Goal: Task Accomplishment & Management: Use online tool/utility

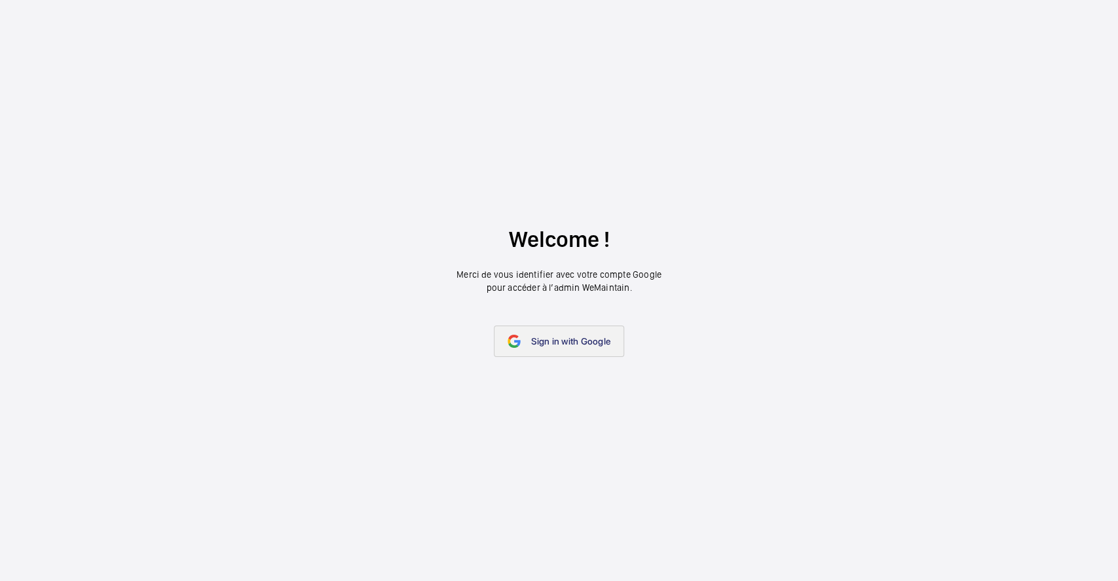
click at [567, 340] on span "Sign in with Google" at bounding box center [570, 341] width 79 height 10
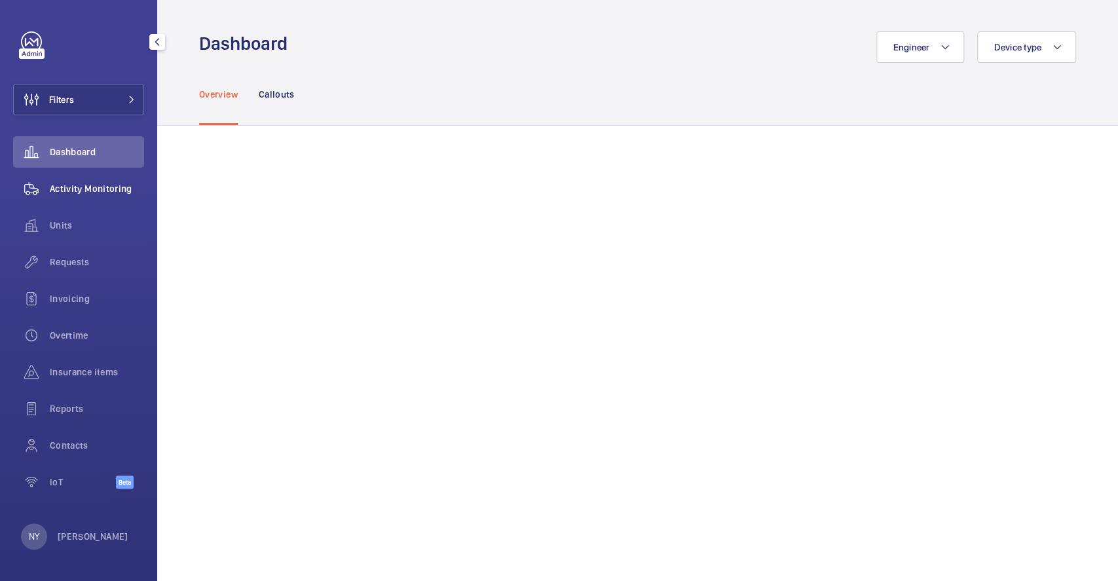
click at [103, 191] on span "Activity Monitoring" at bounding box center [97, 188] width 94 height 13
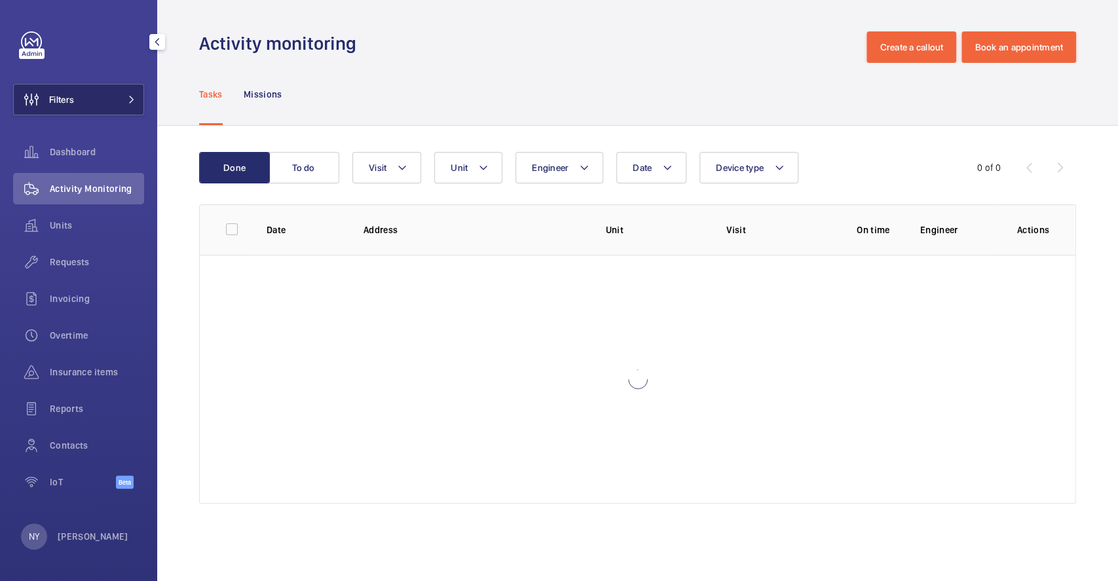
click at [57, 99] on span "Filters" at bounding box center [61, 99] width 25 height 13
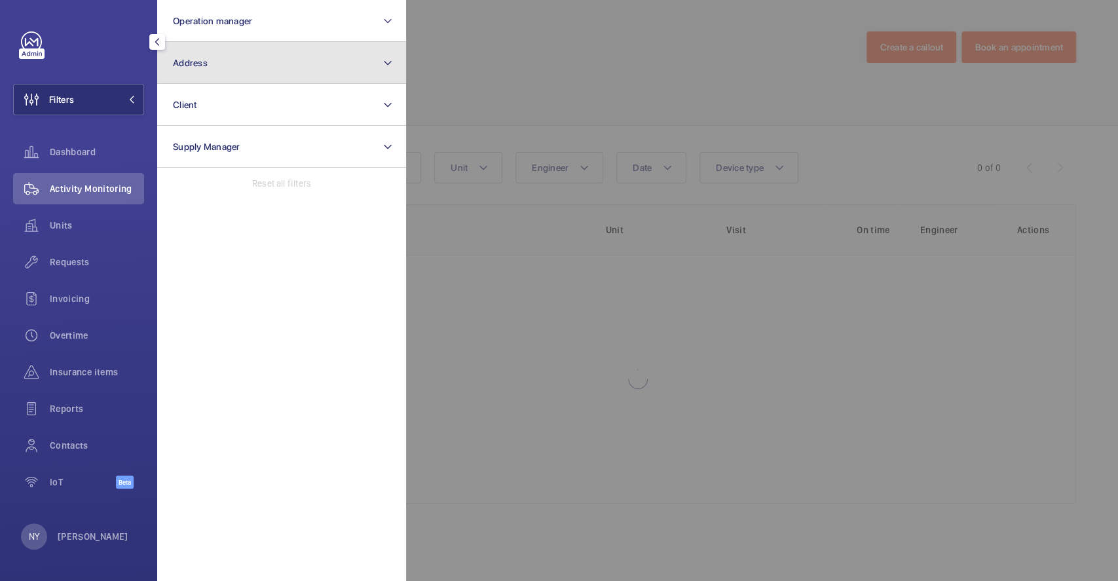
click at [220, 68] on button "Address" at bounding box center [281, 63] width 249 height 42
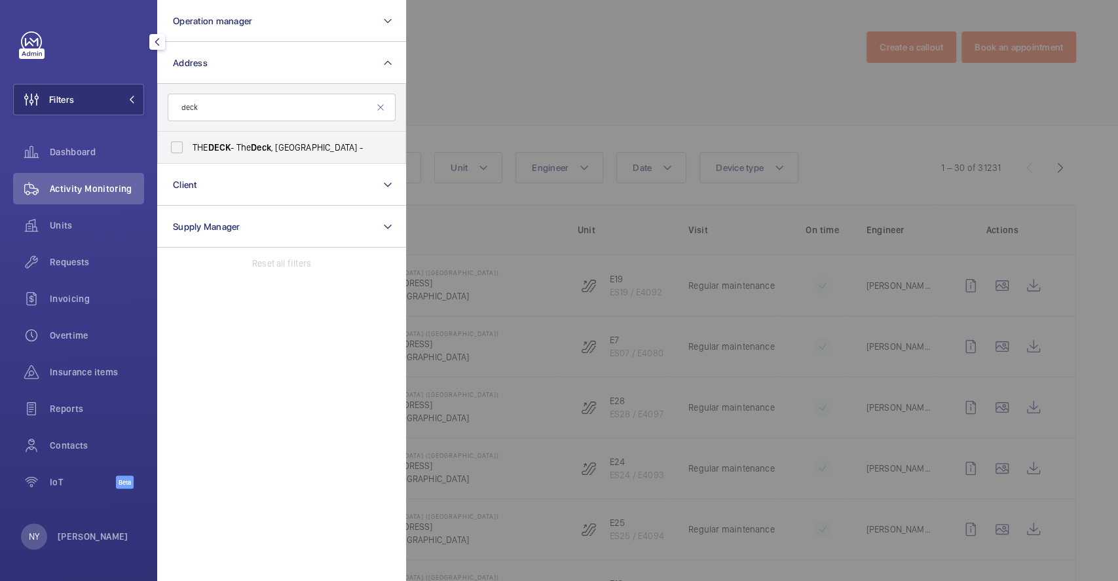
type input "deck"
click at [216, 136] on label "THE DECK - The Deck , [GEOGRAPHIC_DATA] -" at bounding box center [272, 147] width 228 height 31
click at [190, 136] on input "THE DECK - The Deck , [GEOGRAPHIC_DATA] -" at bounding box center [177, 147] width 26 height 26
checkbox input "true"
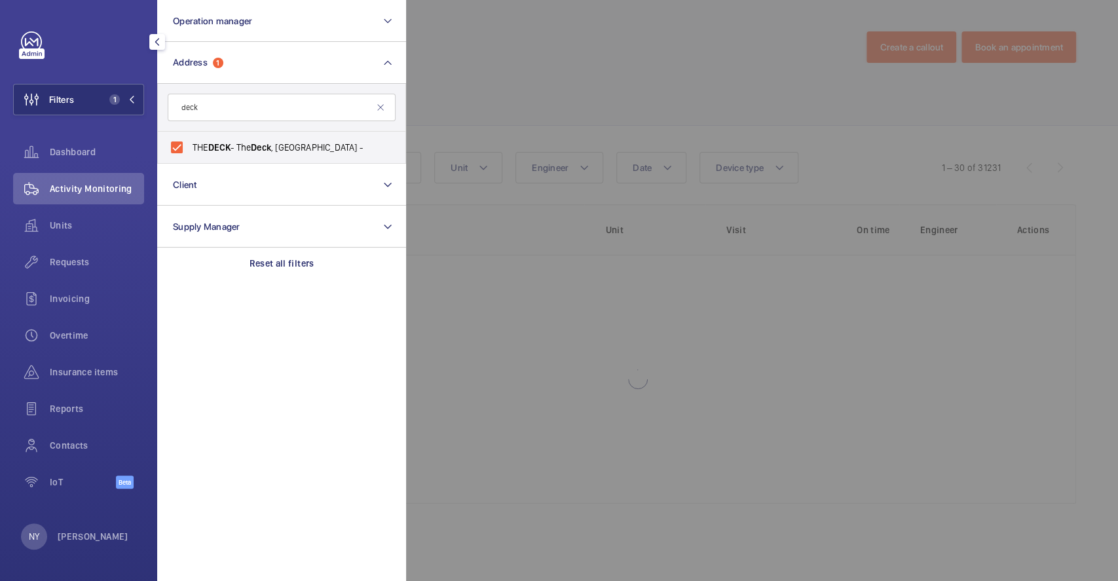
click at [610, 113] on div at bounding box center [965, 290] width 1118 height 581
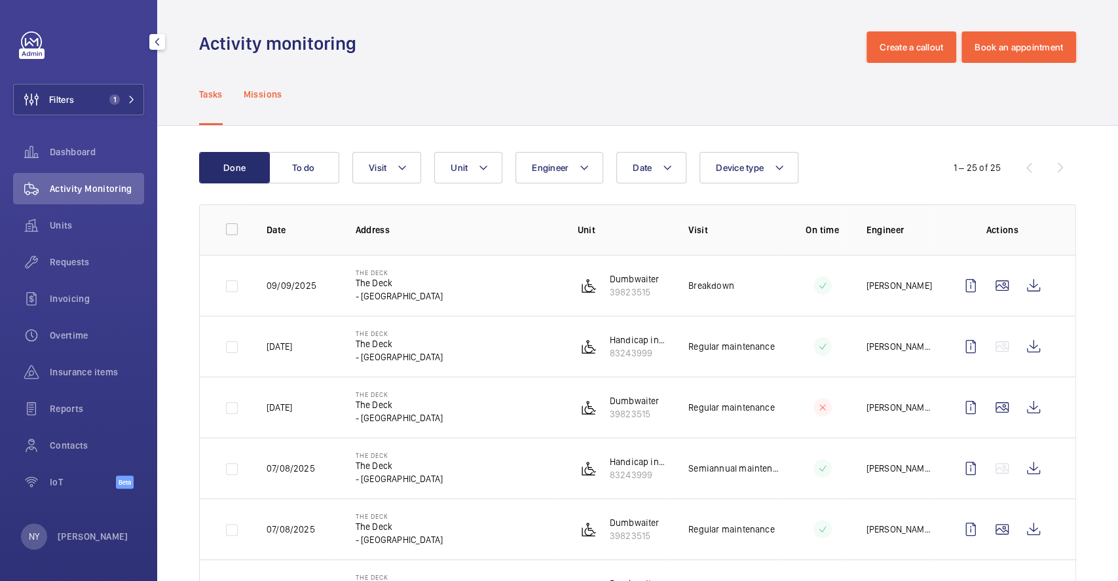
click at [268, 101] on div "Missions" at bounding box center [263, 94] width 39 height 62
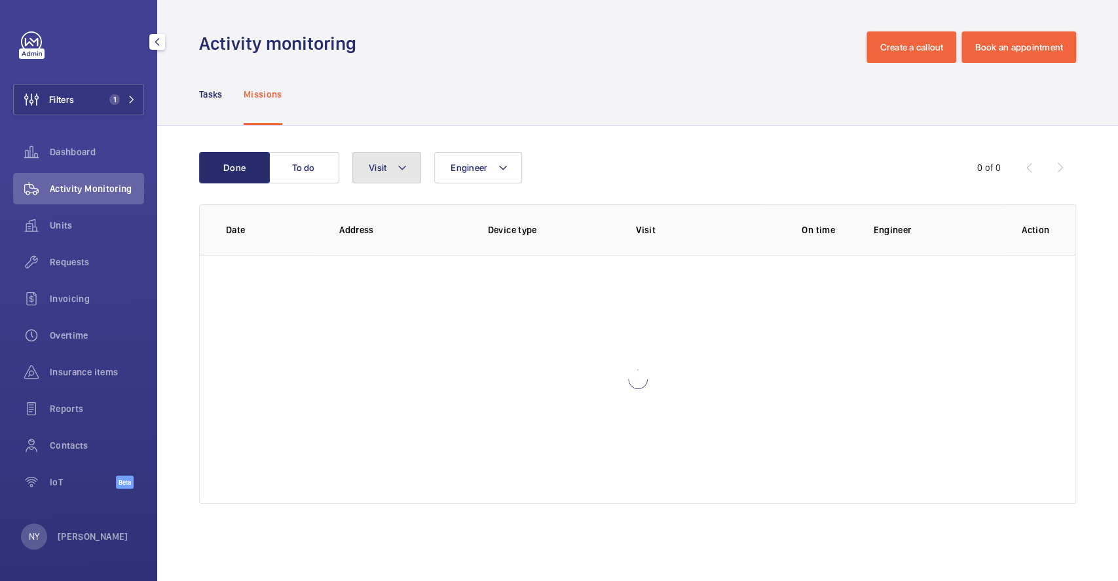
click at [401, 162] on mat-icon at bounding box center [402, 168] width 10 height 16
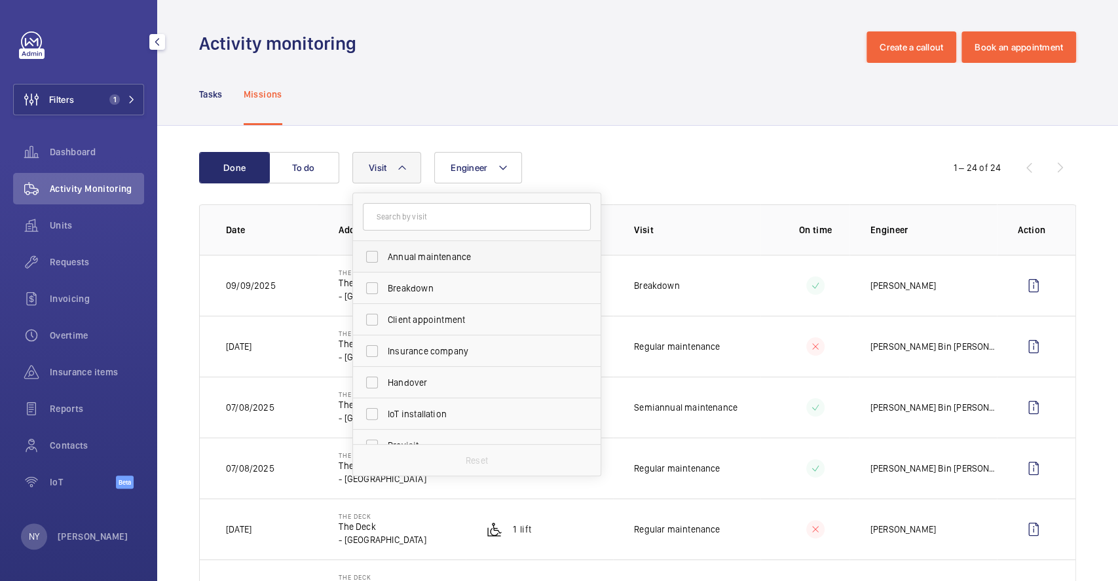
click at [388, 255] on span "Annual maintenance" at bounding box center [478, 256] width 180 height 13
click at [385, 255] on input "Annual maintenance" at bounding box center [372, 257] width 26 height 26
checkbox input "true"
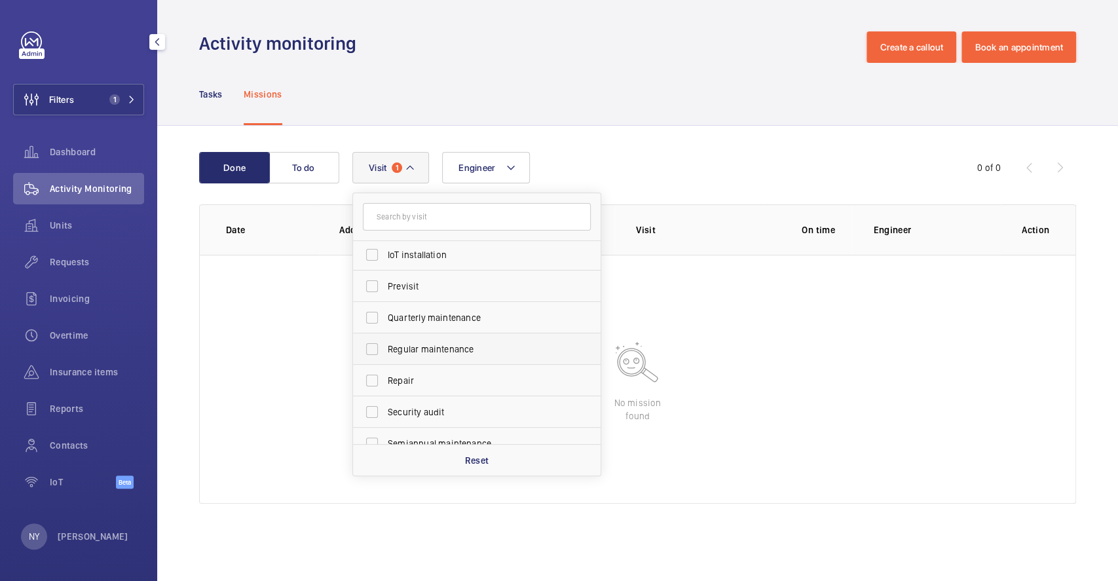
scroll to position [205, 0]
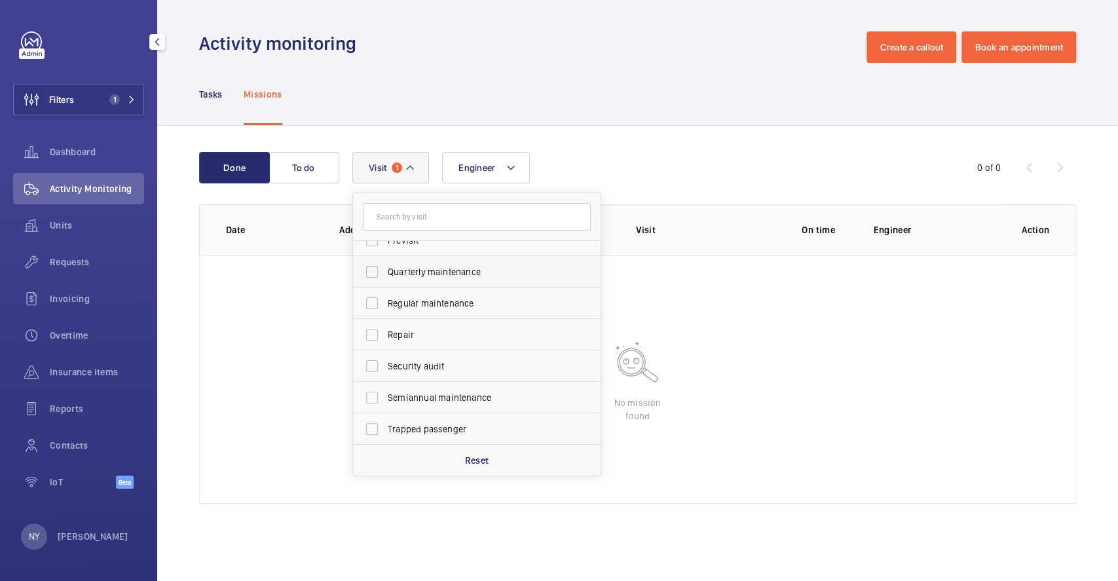
click at [439, 270] on span "Quarterly maintenance" at bounding box center [478, 271] width 180 height 13
click at [385, 270] on input "Quarterly maintenance" at bounding box center [372, 272] width 26 height 26
checkbox input "true"
click at [437, 298] on span "Regular maintenance" at bounding box center [478, 303] width 180 height 13
click at [385, 298] on input "Regular maintenance" at bounding box center [372, 303] width 26 height 26
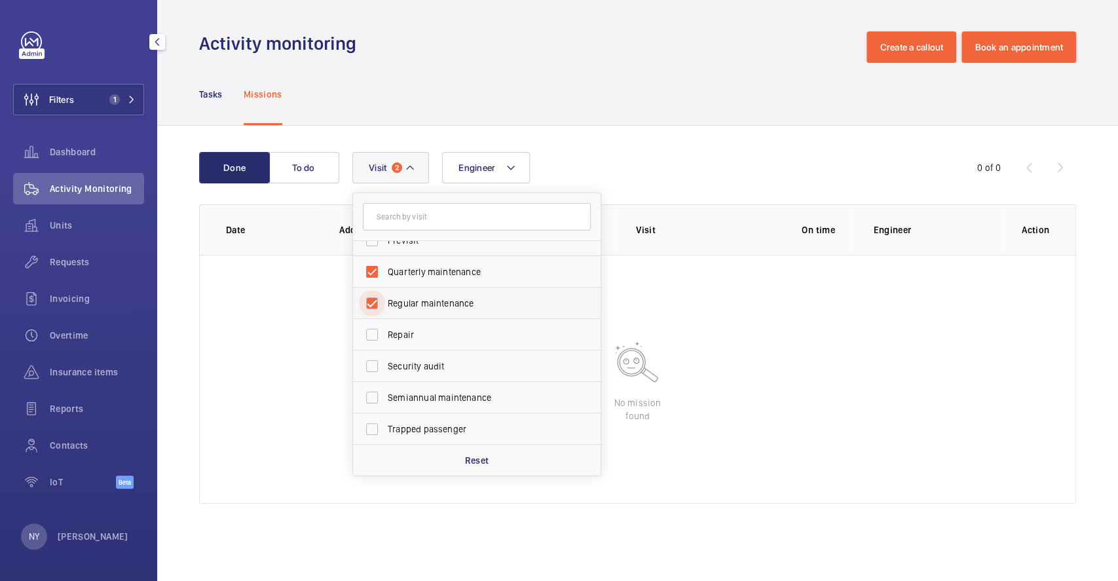
checkbox input "true"
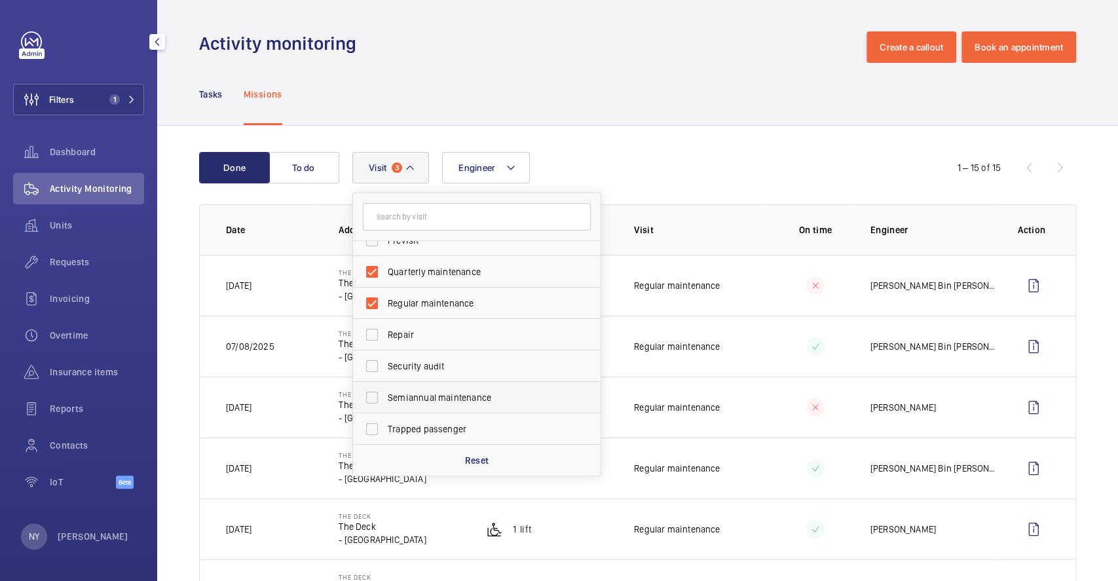
click at [447, 385] on label "Semiannual maintenance" at bounding box center [467, 397] width 228 height 31
click at [385, 385] on input "Semiannual maintenance" at bounding box center [372, 397] width 26 height 26
checkbox input "true"
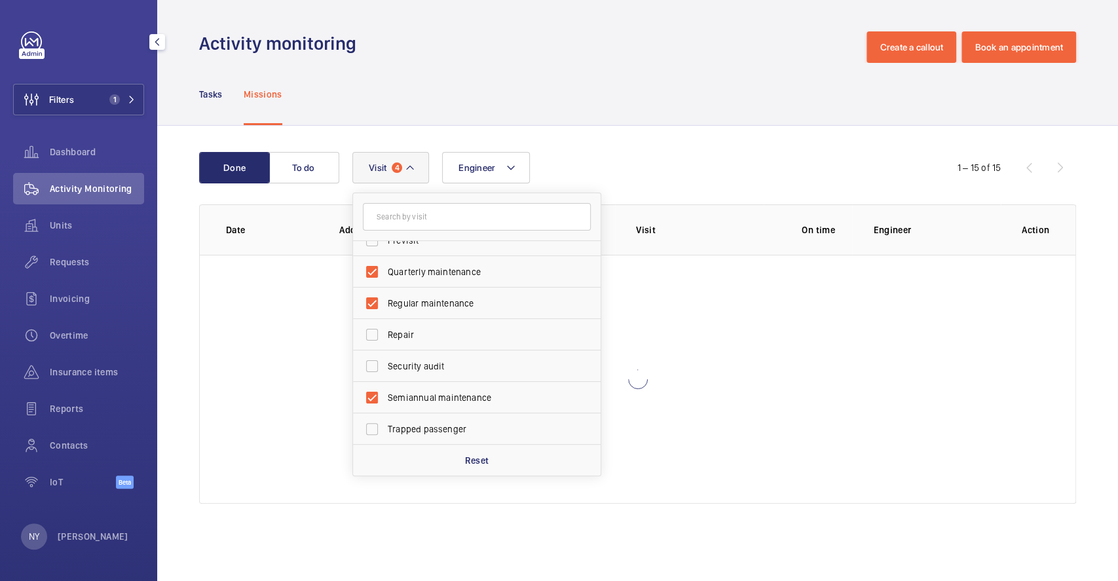
click at [572, 139] on div "Done To do Engineer Visit 4 Annual maintenance Breakdown Client appointment Ins…" at bounding box center [637, 330] width 961 height 409
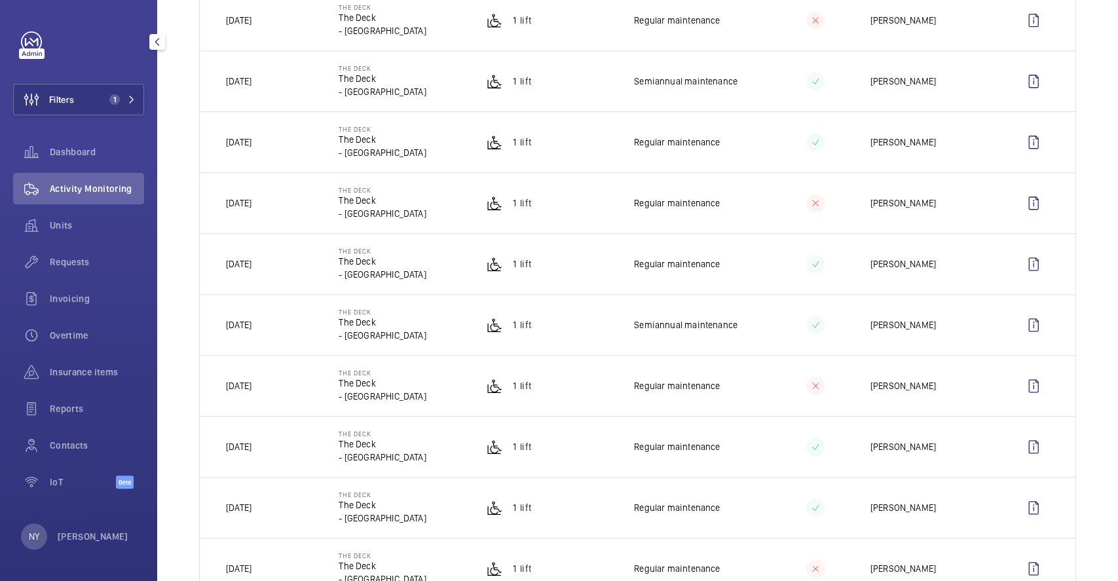
scroll to position [806, 0]
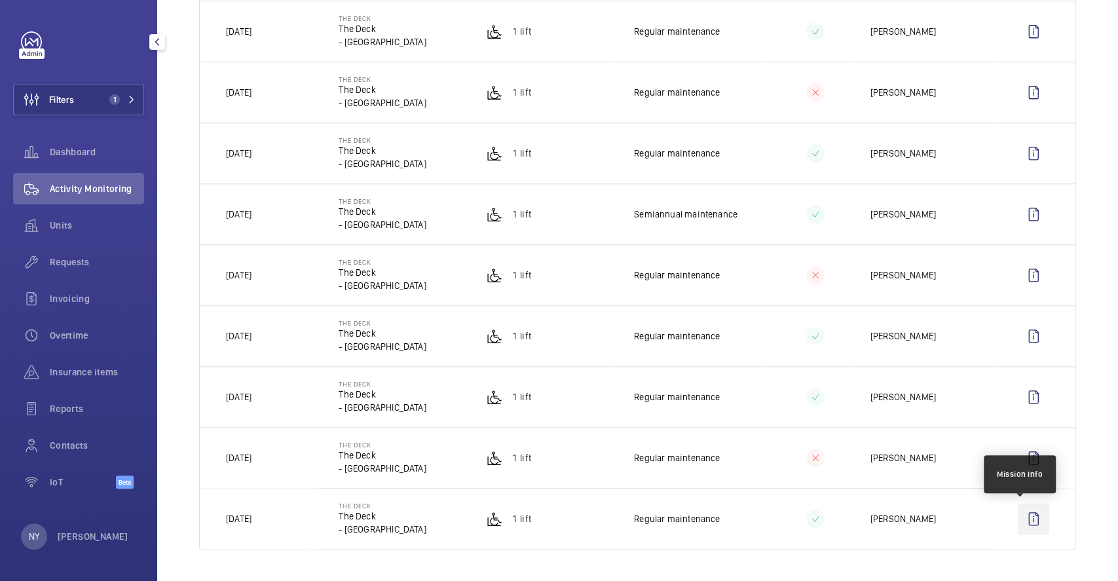
click at [1018, 523] on wm-front-icon-button at bounding box center [1033, 518] width 31 height 31
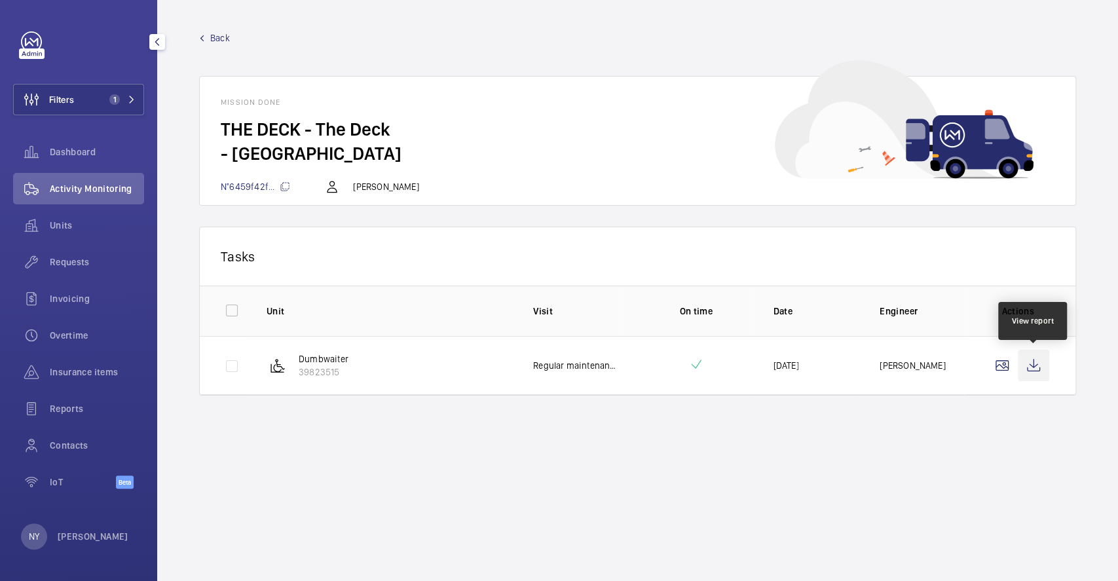
click at [1028, 369] on wm-front-icon-button at bounding box center [1033, 365] width 31 height 31
click at [81, 532] on p "Ngay Yin" at bounding box center [93, 536] width 71 height 13
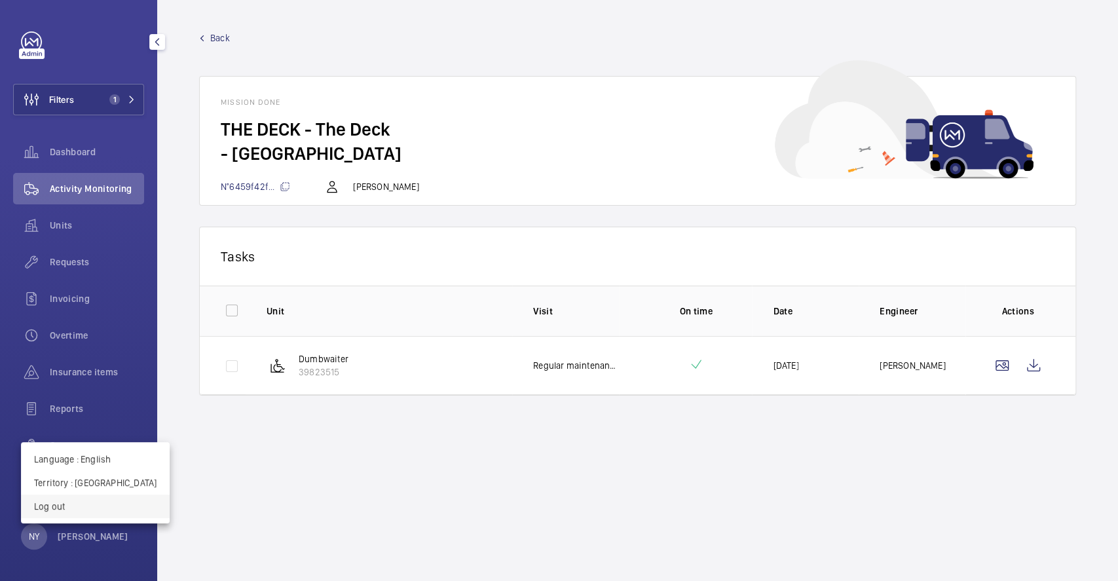
click at [92, 511] on p "Log out" at bounding box center [95, 506] width 122 height 13
